Goal: Task Accomplishment & Management: Manage account settings

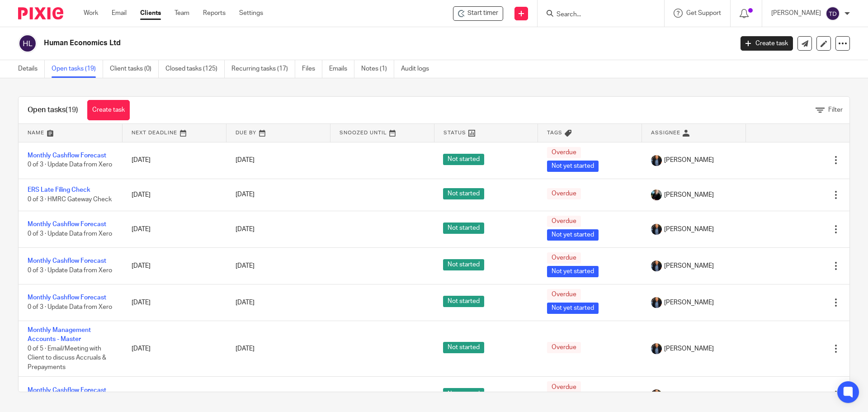
click at [584, 11] on input "Search" at bounding box center [596, 15] width 81 height 8
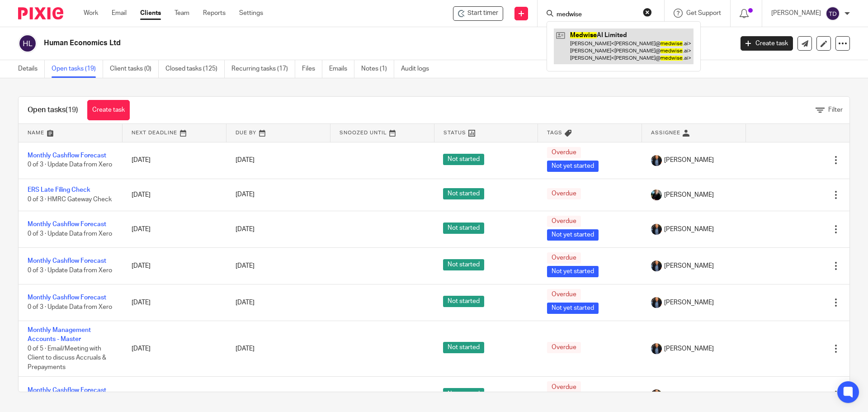
type input "medwise"
click at [602, 58] on link at bounding box center [624, 46] width 140 height 36
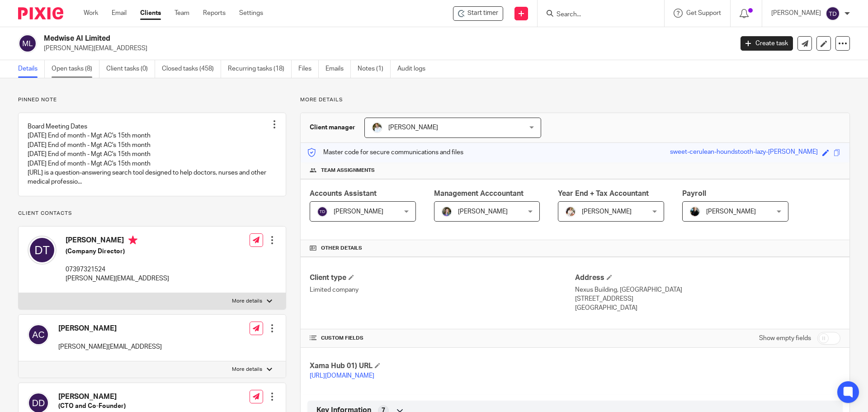
click at [83, 68] on link "Open tasks (8)" at bounding box center [76, 69] width 48 height 18
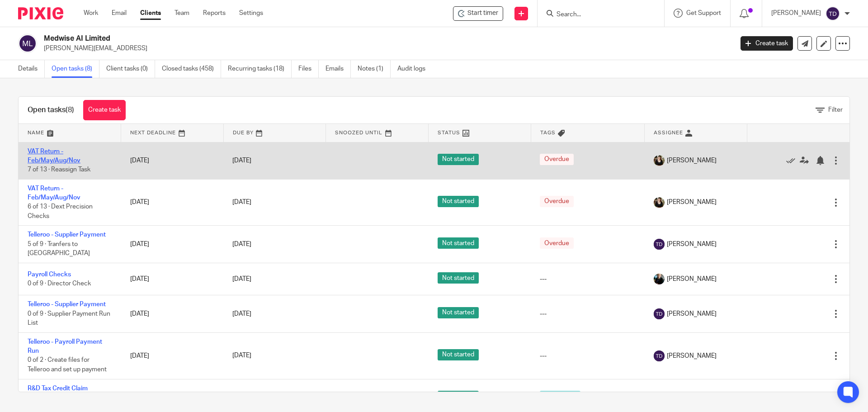
click at [53, 160] on link "VAT Return - Feb/May/Aug/Nov" at bounding box center [54, 155] width 53 height 15
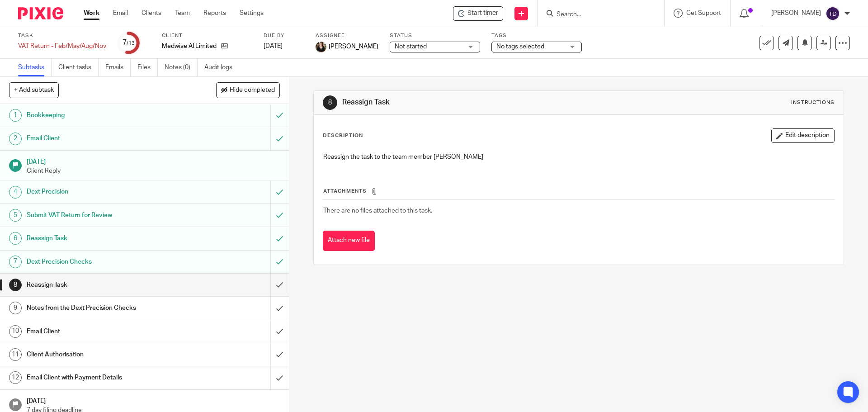
click at [115, 260] on h1 "Dext Precision Checks" at bounding box center [105, 262] width 156 height 14
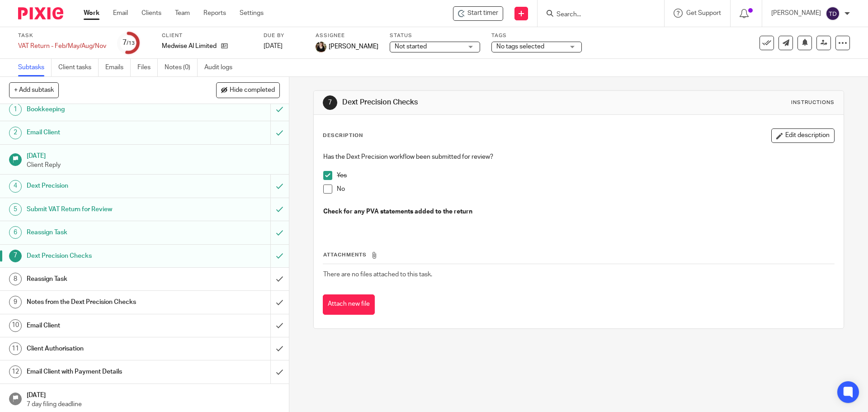
scroll to position [8, 0]
click at [90, 13] on link "Work" at bounding box center [92, 13] width 16 height 9
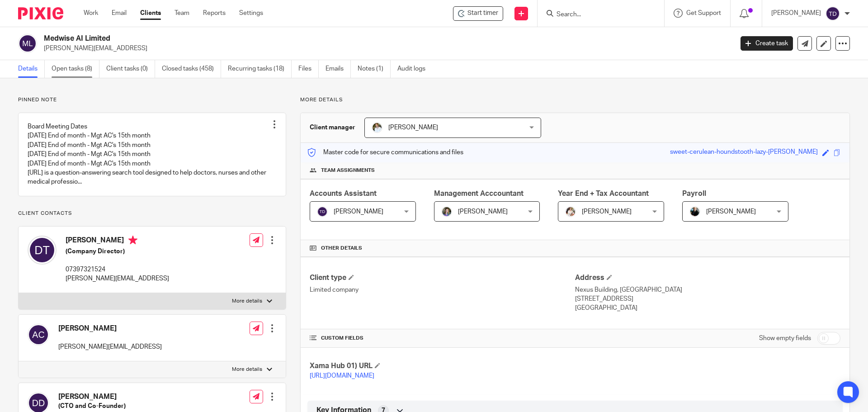
click at [78, 73] on link "Open tasks (8)" at bounding box center [76, 69] width 48 height 18
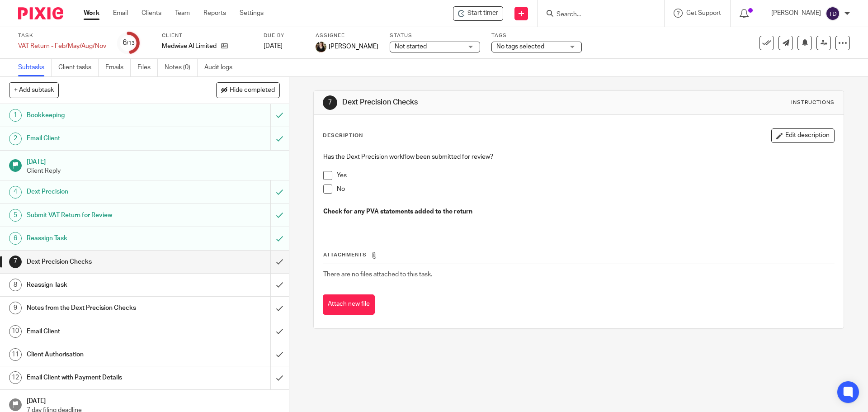
scroll to position [8, 0]
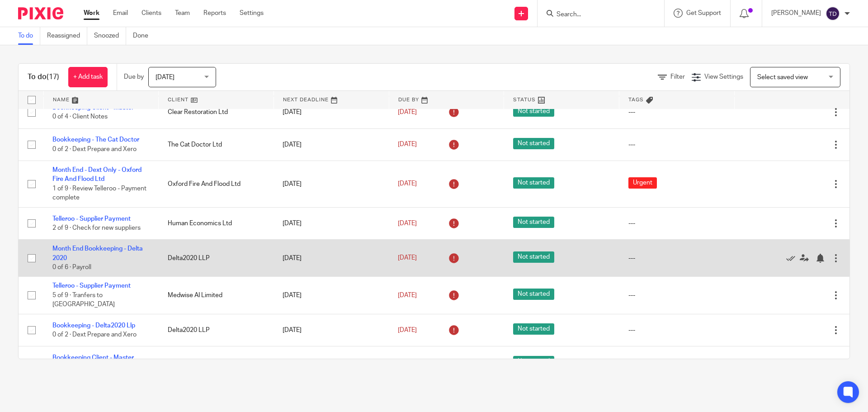
scroll to position [352, 0]
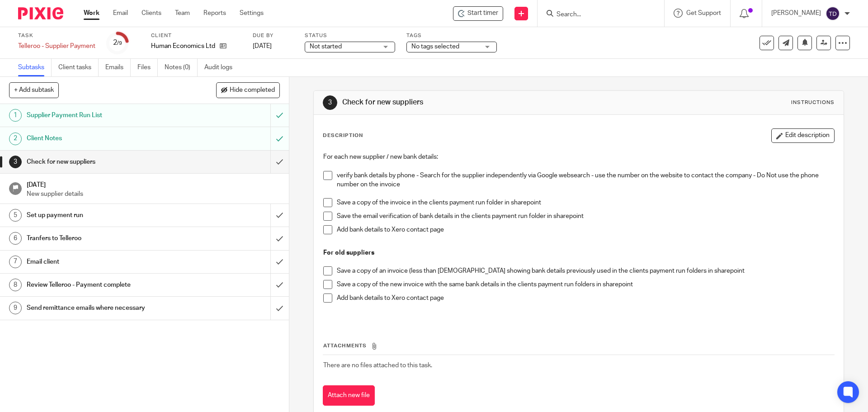
click at [95, 10] on link "Work" at bounding box center [92, 13] width 16 height 9
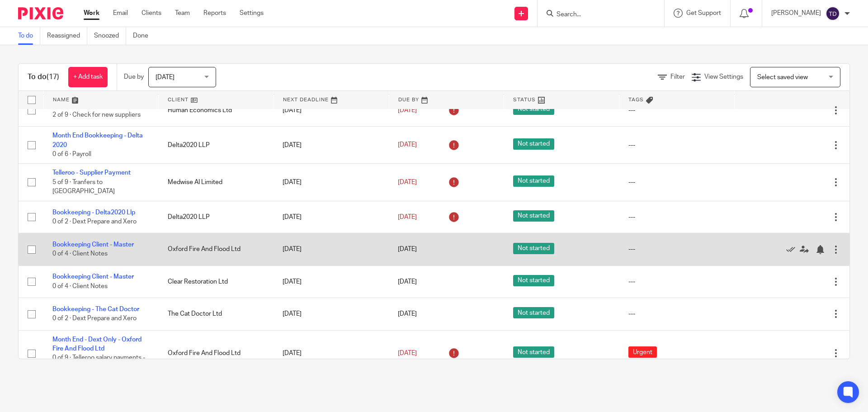
scroll to position [352, 0]
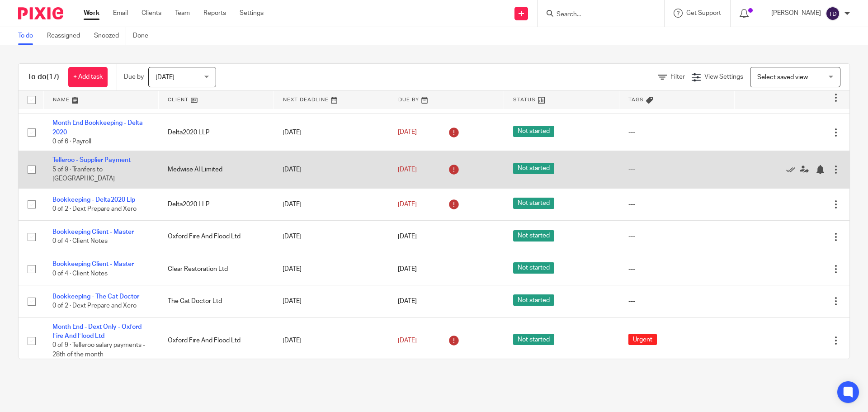
click at [86, 158] on td "Telleroo - Supplier Payment 5 of 9 · Tranfers to Telleroo" at bounding box center [100, 169] width 115 height 37
click at [85, 162] on link "Telleroo - Supplier Payment" at bounding box center [91, 160] width 78 height 6
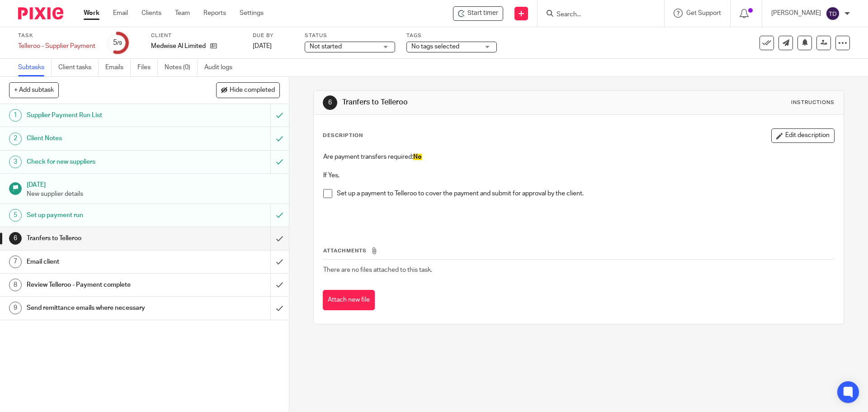
click at [98, 11] on link "Work" at bounding box center [92, 13] width 16 height 9
